Goal: Entertainment & Leisure: Consume media (video, audio)

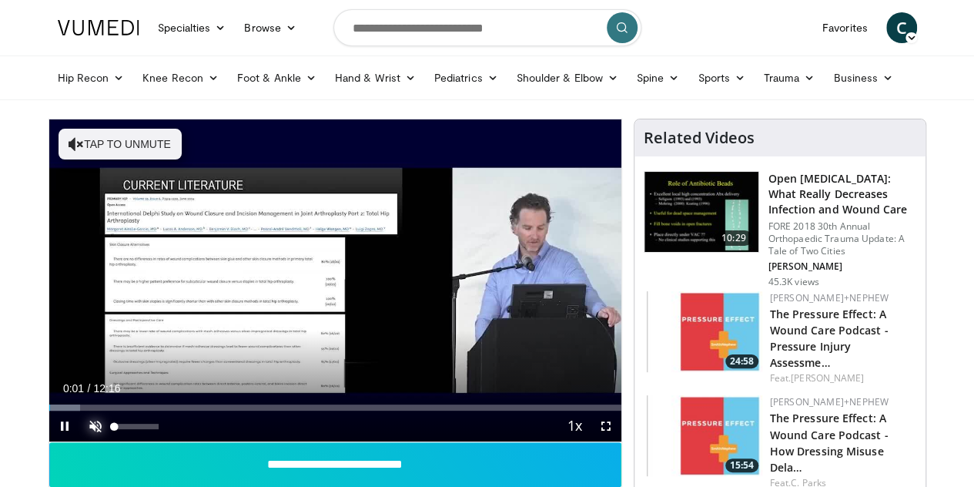
click at [80, 441] on span "Video Player" at bounding box center [95, 425] width 31 height 31
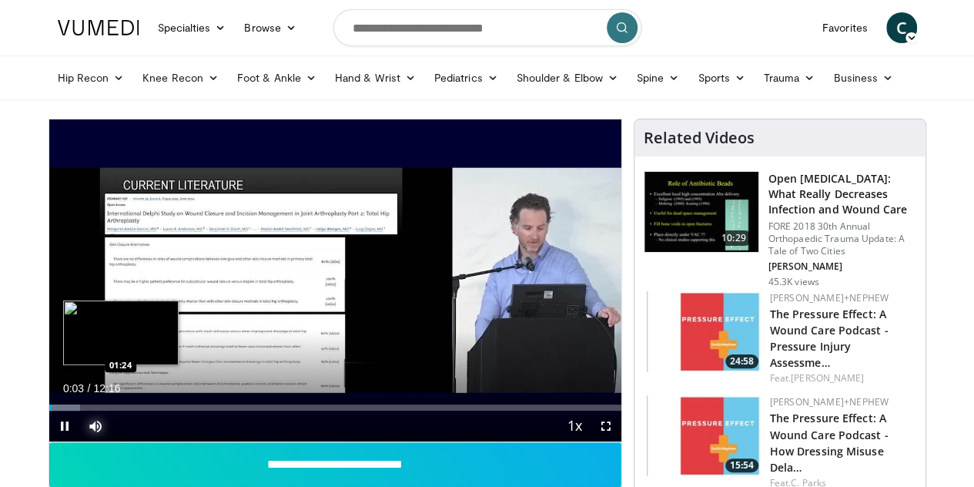
click at [82, 410] on div "Loaded : 5.41% 00:03 01:24" at bounding box center [335, 403] width 572 height 15
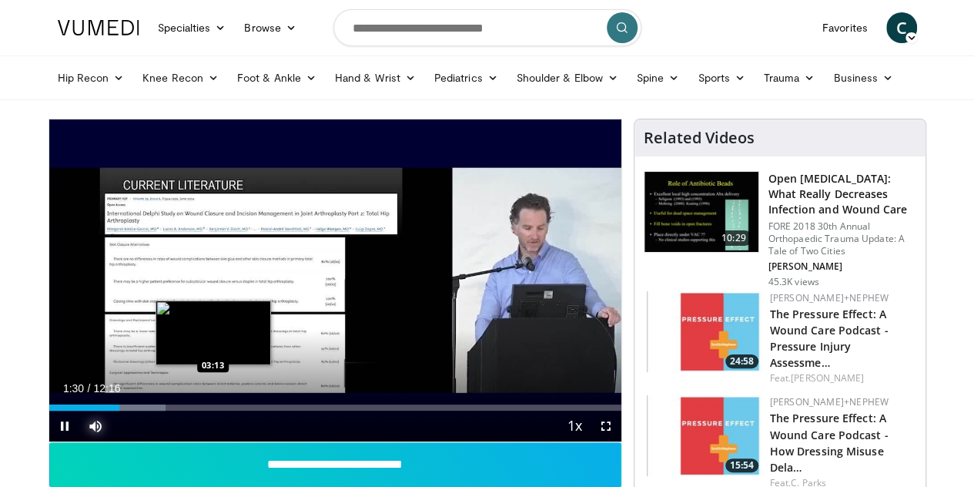
click at [174, 410] on div "Loaded : 20.40% 01:30 03:13" at bounding box center [335, 403] width 572 height 15
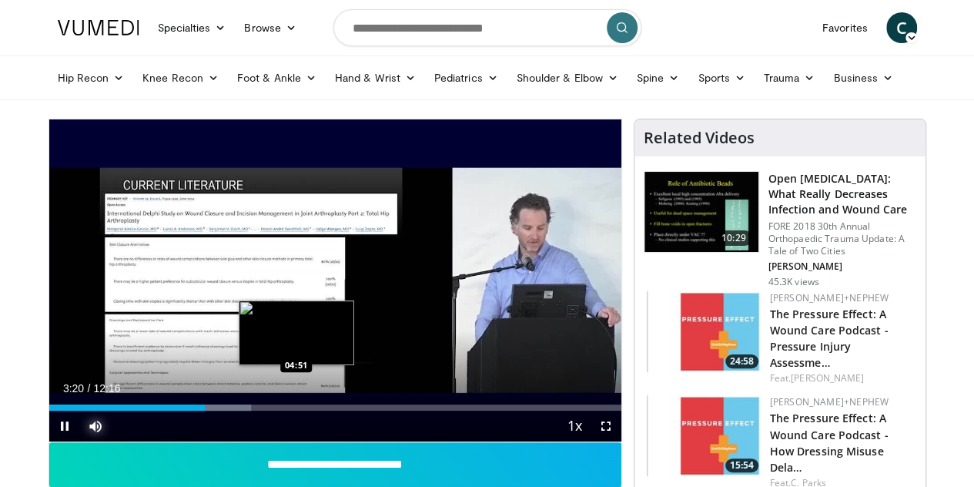
click at [256, 410] on div "Loaded : 35.36% 03:20 04:51" at bounding box center [335, 407] width 572 height 6
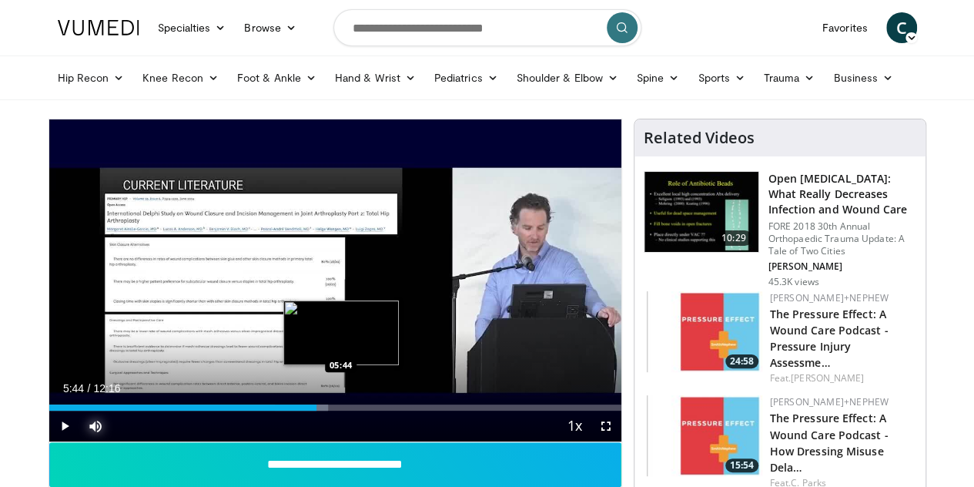
click at [301, 410] on div "Loaded : 48.82% 05:44 05:44" at bounding box center [335, 407] width 572 height 6
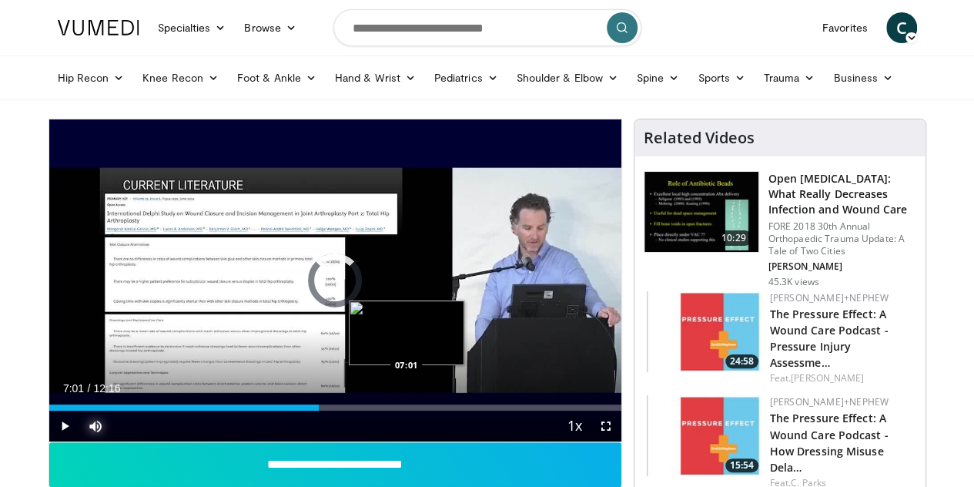
click at [367, 410] on div "Loaded : 0.00% 05:46 07:01" at bounding box center [335, 403] width 572 height 15
